Goal: Information Seeking & Learning: Learn about a topic

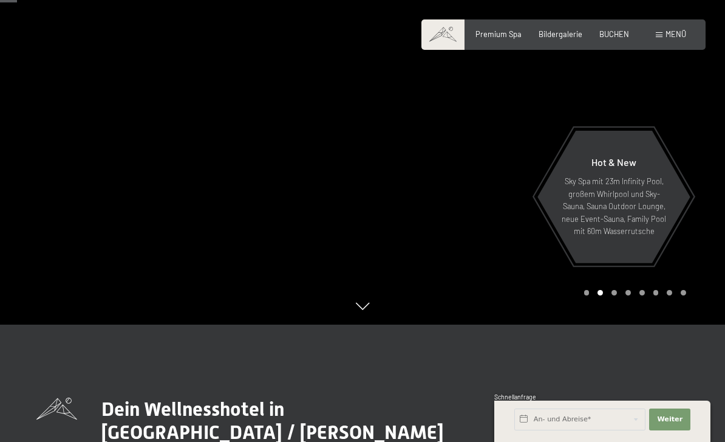
scroll to position [118, 0]
click at [617, 295] on div "Carousel Page 3" at bounding box center [614, 291] width 5 height 5
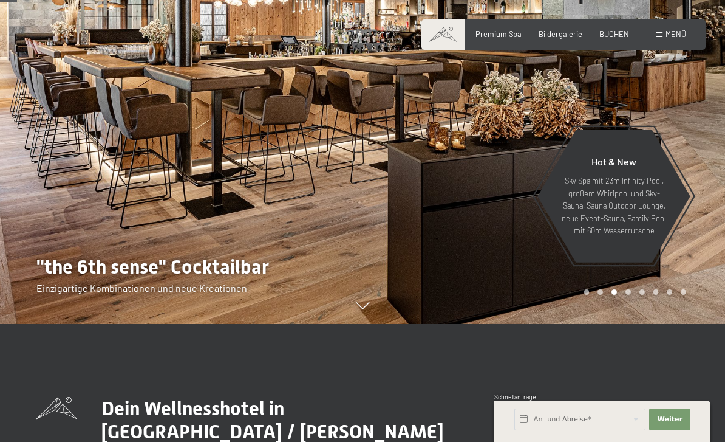
click at [602, 295] on div "Carousel Page 2" at bounding box center [600, 291] width 5 height 5
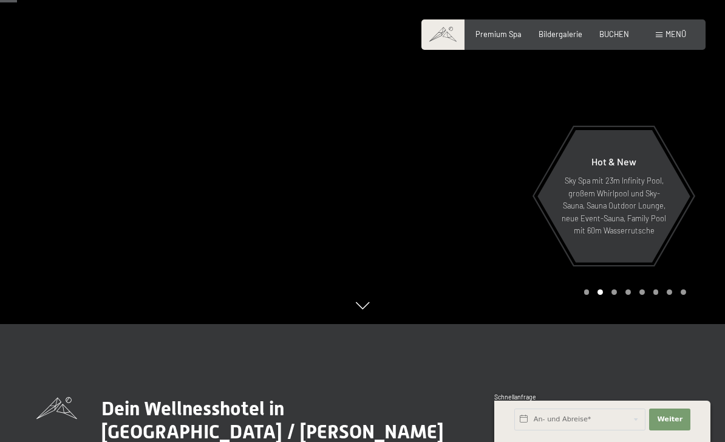
click at [583, 295] on div "Carousel Pagination" at bounding box center [633, 291] width 106 height 5
click at [585, 324] on div at bounding box center [544, 103] width 363 height 442
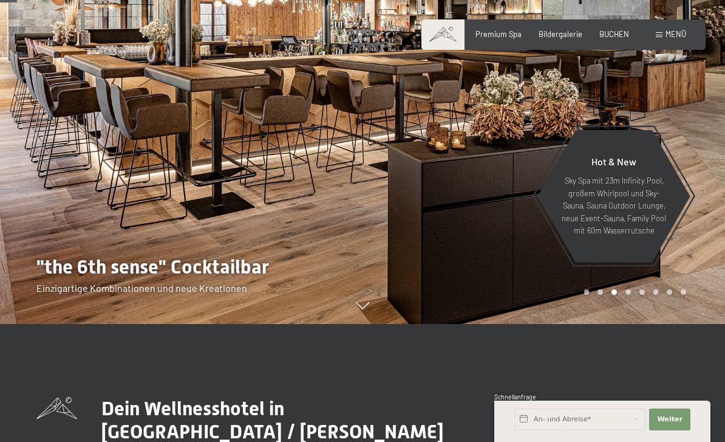
click at [635, 295] on div "Carousel Pagination" at bounding box center [633, 291] width 106 height 5
click at [633, 324] on div at bounding box center [544, 103] width 363 height 442
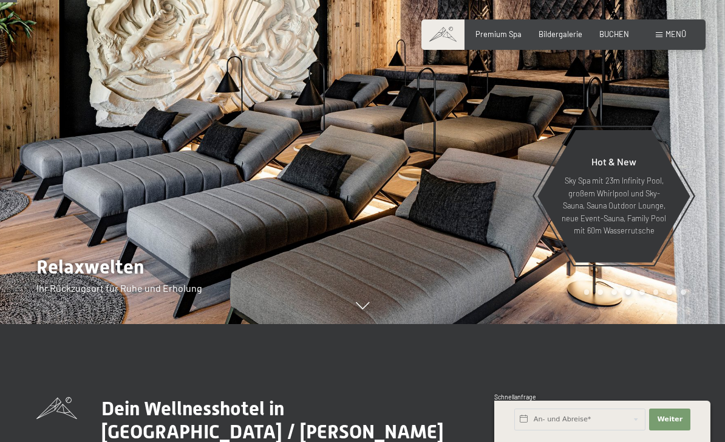
click at [653, 324] on div at bounding box center [544, 103] width 363 height 442
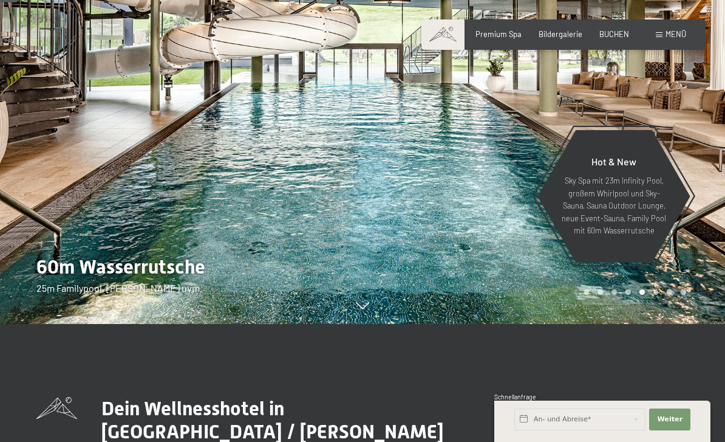
click at [662, 295] on div "Carousel Pagination" at bounding box center [633, 291] width 106 height 5
click at [668, 295] on div "Carousel Page 7" at bounding box center [669, 291] width 5 height 5
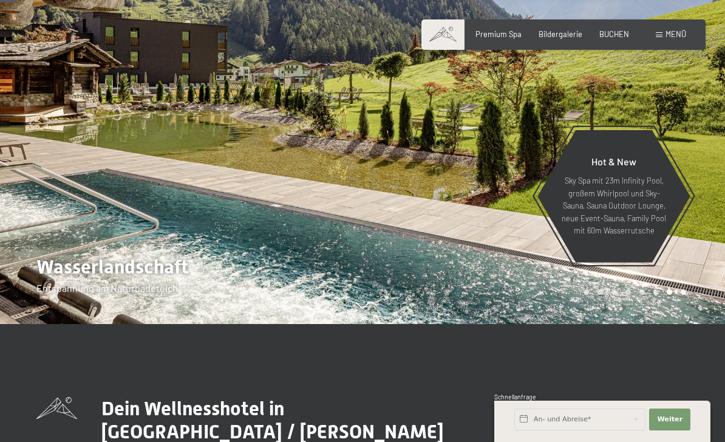
click at [678, 295] on div "Carousel Pagination" at bounding box center [633, 291] width 106 height 5
click at [690, 324] on div at bounding box center [544, 103] width 363 height 442
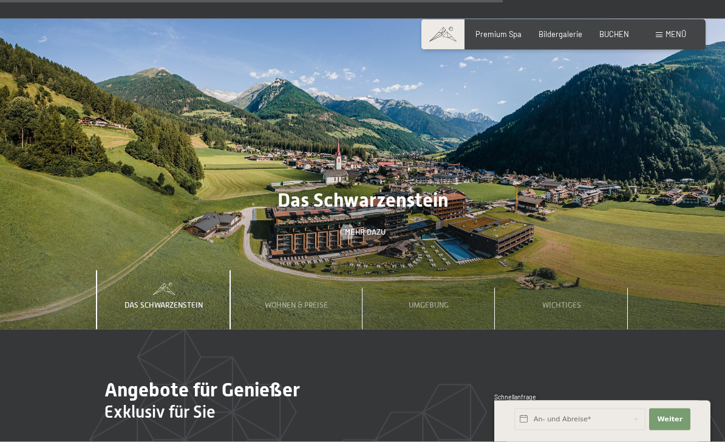
scroll to position [3020, 0]
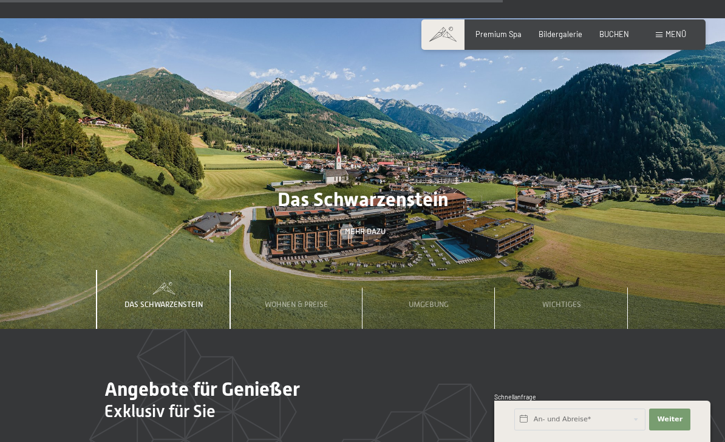
click at [443, 280] on div "Umgebung" at bounding box center [429, 300] width 55 height 60
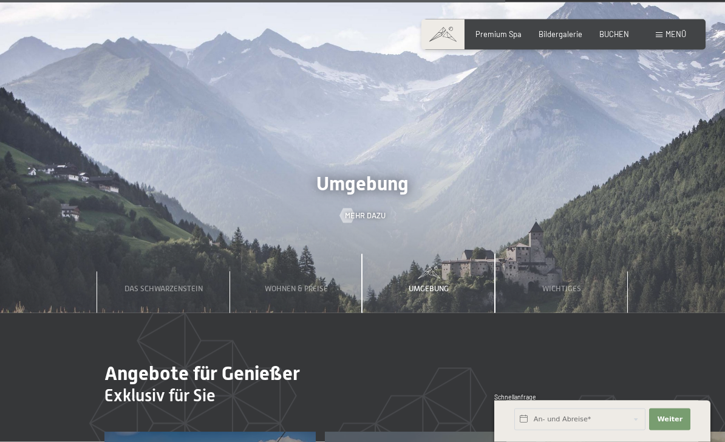
scroll to position [3036, 0]
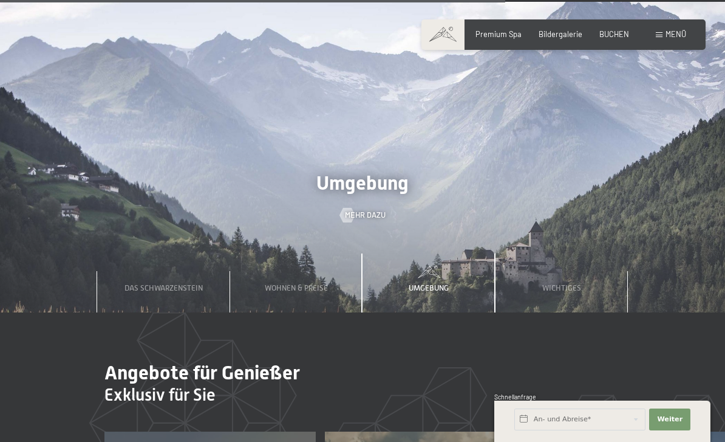
click at [269, 262] on span "Einwilligung Marketing*" at bounding box center [295, 256] width 100 height 12
click at [239, 262] on input "Einwilligung Marketing*" at bounding box center [233, 256] width 12 height 12
click at [277, 262] on span "Einwilligung Marketing*" at bounding box center [295, 256] width 100 height 12
click at [239, 262] on input "Einwilligung Marketing*" at bounding box center [233, 256] width 12 height 12
checkbox input "false"
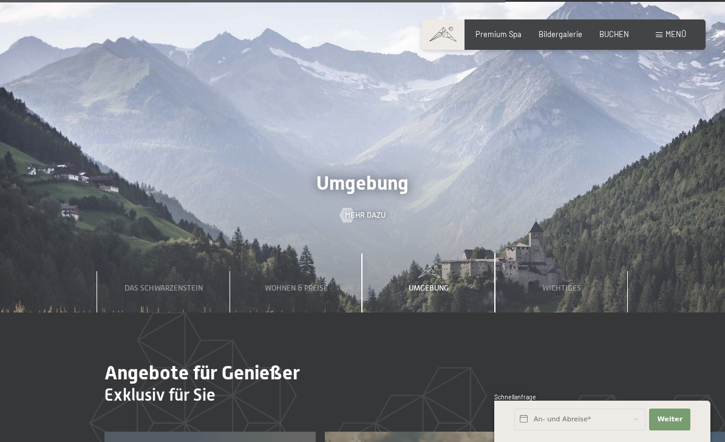
click at [279, 264] on div "Wohnen & Preise" at bounding box center [297, 283] width 78 height 60
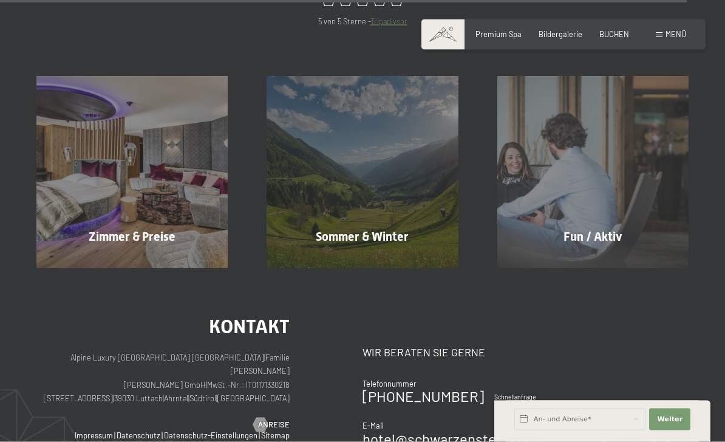
scroll to position [4177, 0]
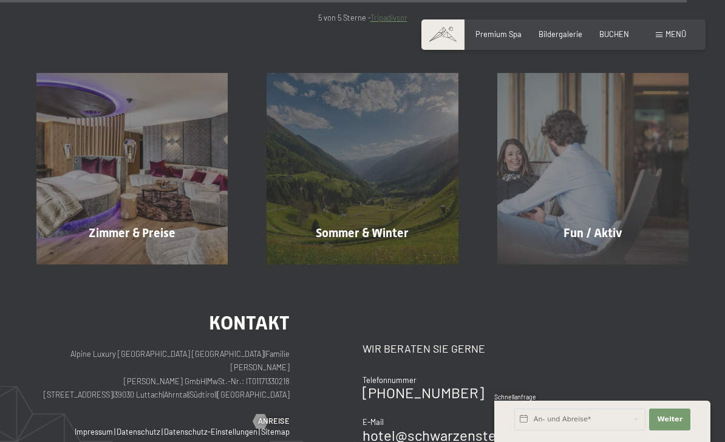
click at [135, 253] on span "Mehr erfahren" at bounding box center [135, 258] width 60 height 11
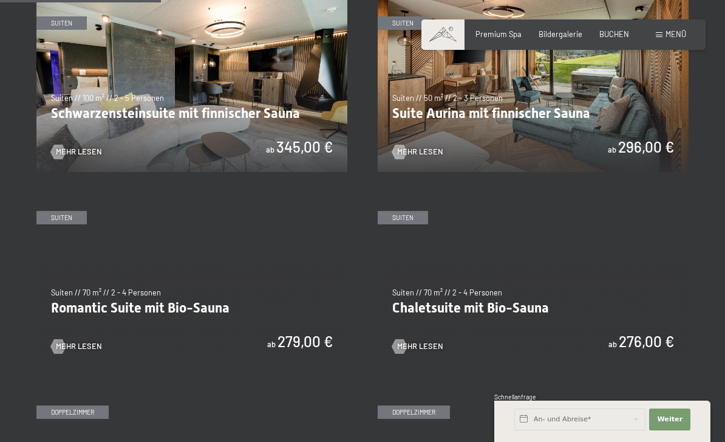
scroll to position [651, 0]
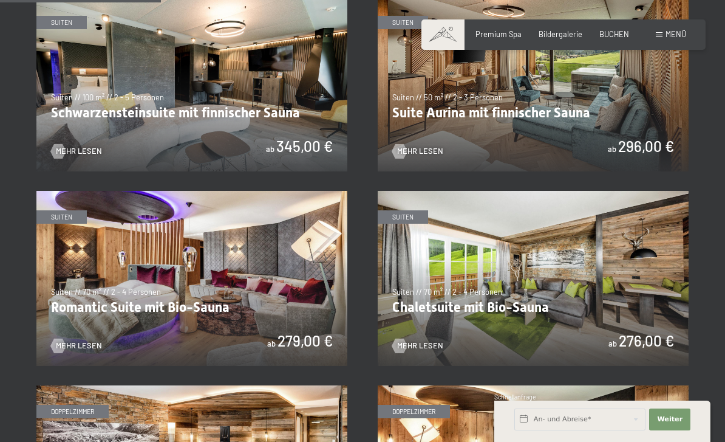
click at [434, 146] on span "Mehr Lesen" at bounding box center [420, 151] width 46 height 11
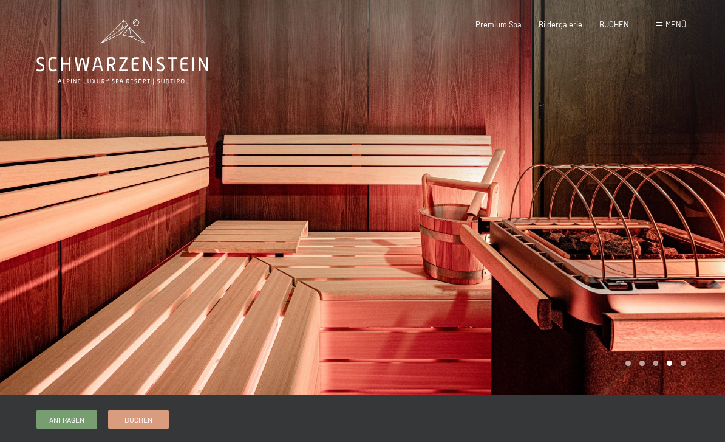
click at [666, 24] on span "Menü" at bounding box center [676, 24] width 21 height 10
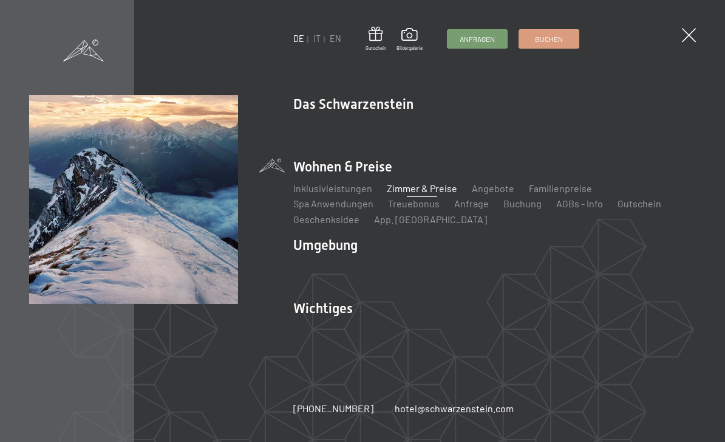
click at [306, 264] on link "Das Ahrntal" at bounding box center [317, 267] width 49 height 12
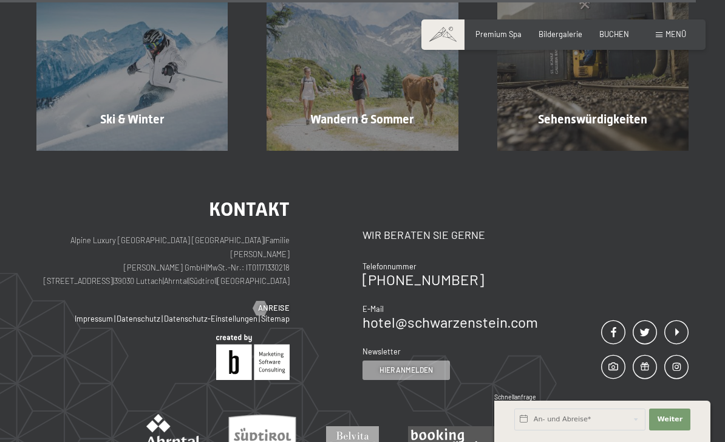
scroll to position [3003, 0]
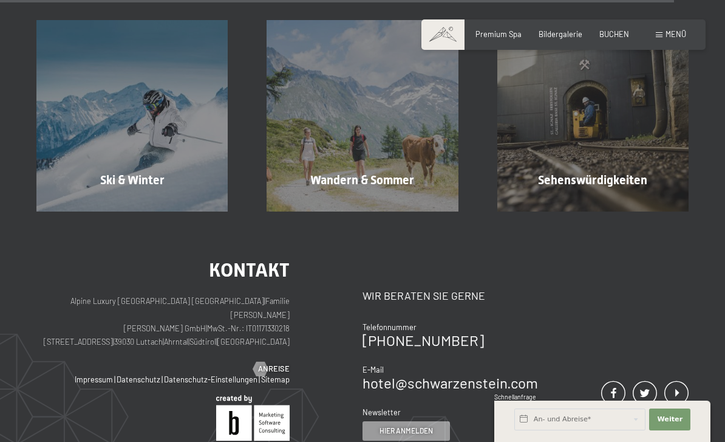
click at [633, 155] on div "Sehenswürdigkeiten Mehr erfahren" at bounding box center [593, 115] width 230 height 191
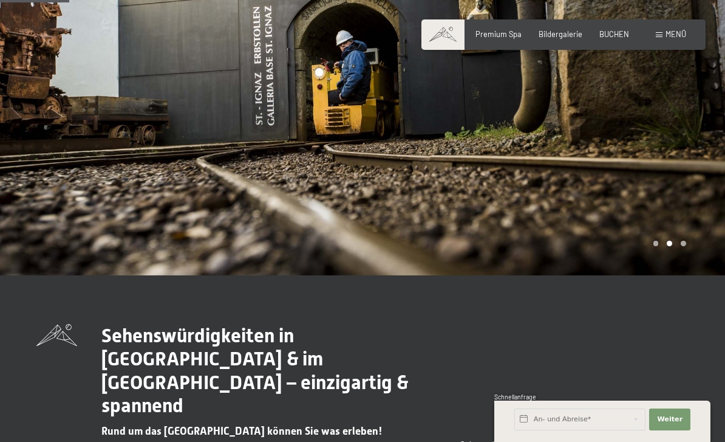
scroll to position [60, 0]
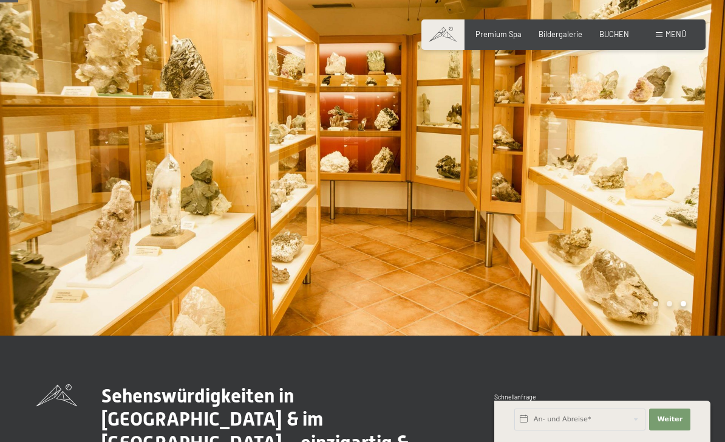
click at [670, 18] on div at bounding box center [544, 137] width 363 height 395
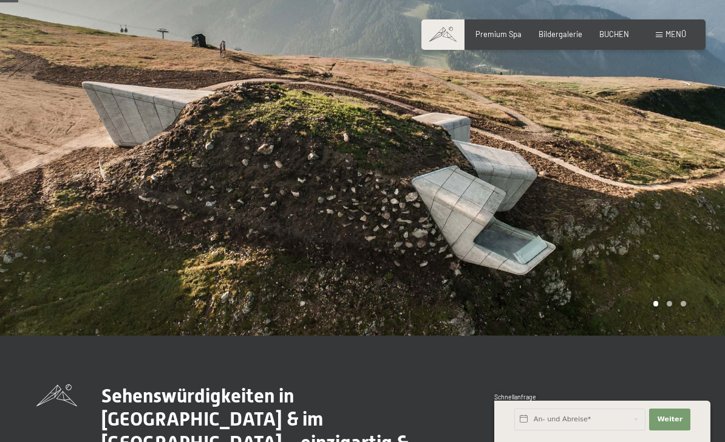
click at [672, 30] on span "Menü" at bounding box center [676, 34] width 21 height 10
